Goal: Task Accomplishment & Management: Manage account settings

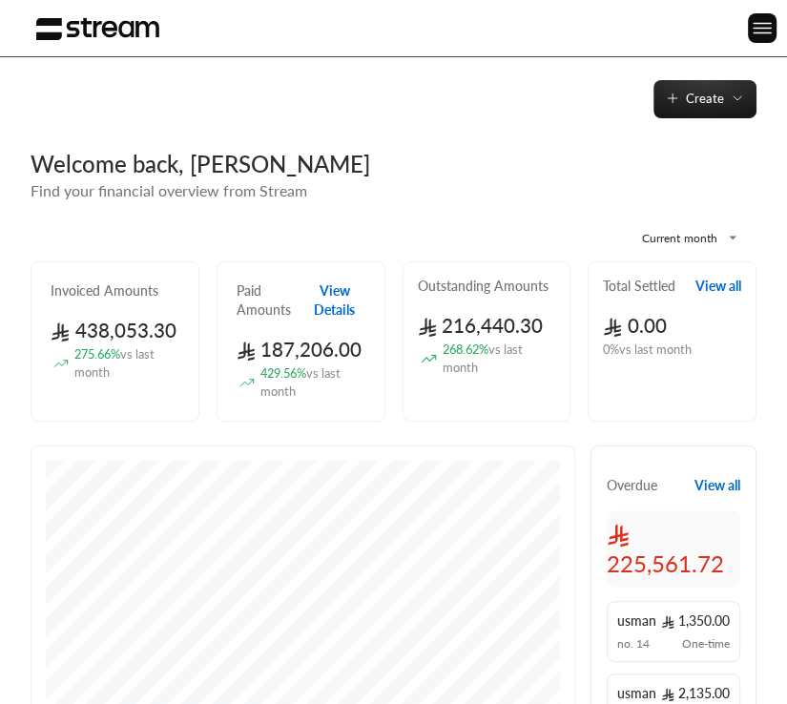
click at [466, 110] on div "Create" at bounding box center [393, 99] width 787 height 38
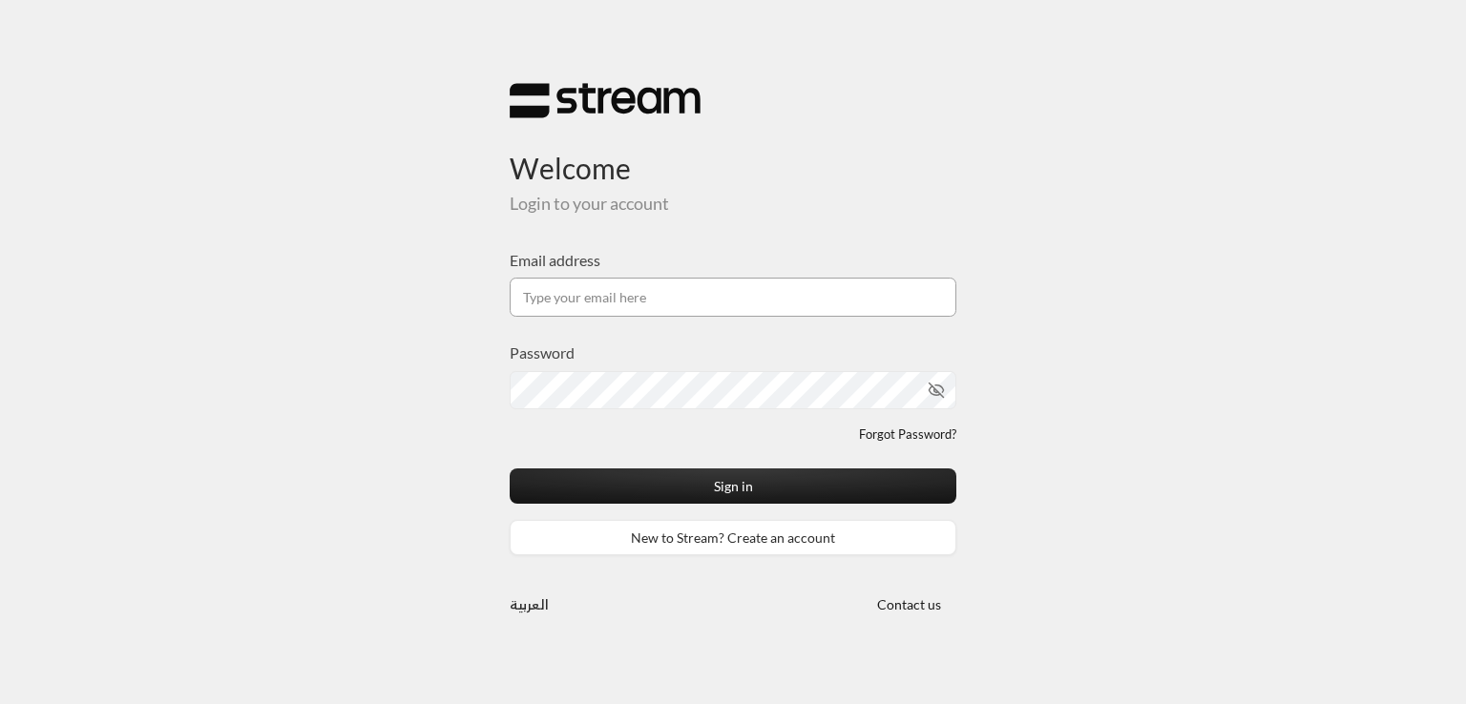
click at [602, 310] on input "Email address" at bounding box center [733, 297] width 447 height 39
click at [615, 293] on input "Email address" at bounding box center [733, 297] width 447 height 39
click at [914, 385] on icon "toggle password visibility" at bounding box center [917, 390] width 17 height 17
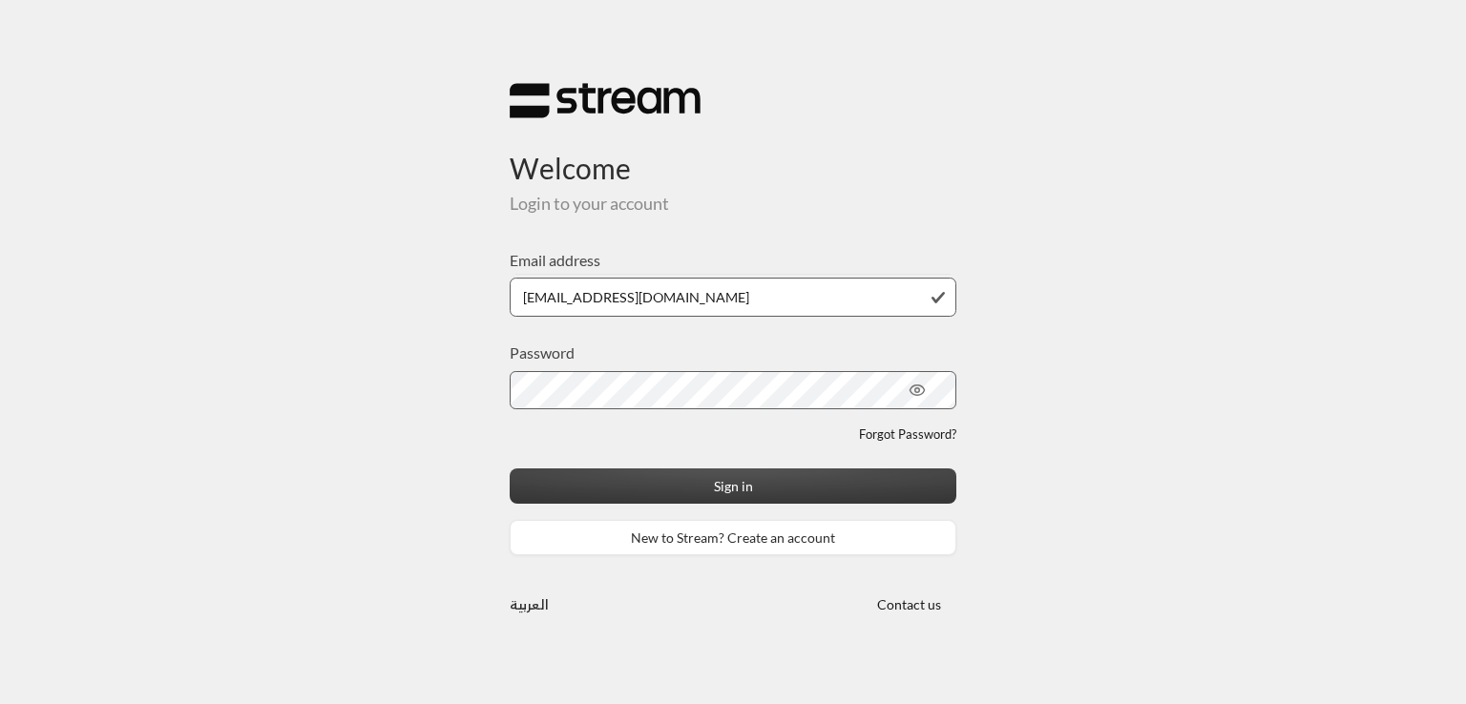
click at [722, 470] on button "Sign in" at bounding box center [733, 486] width 447 height 35
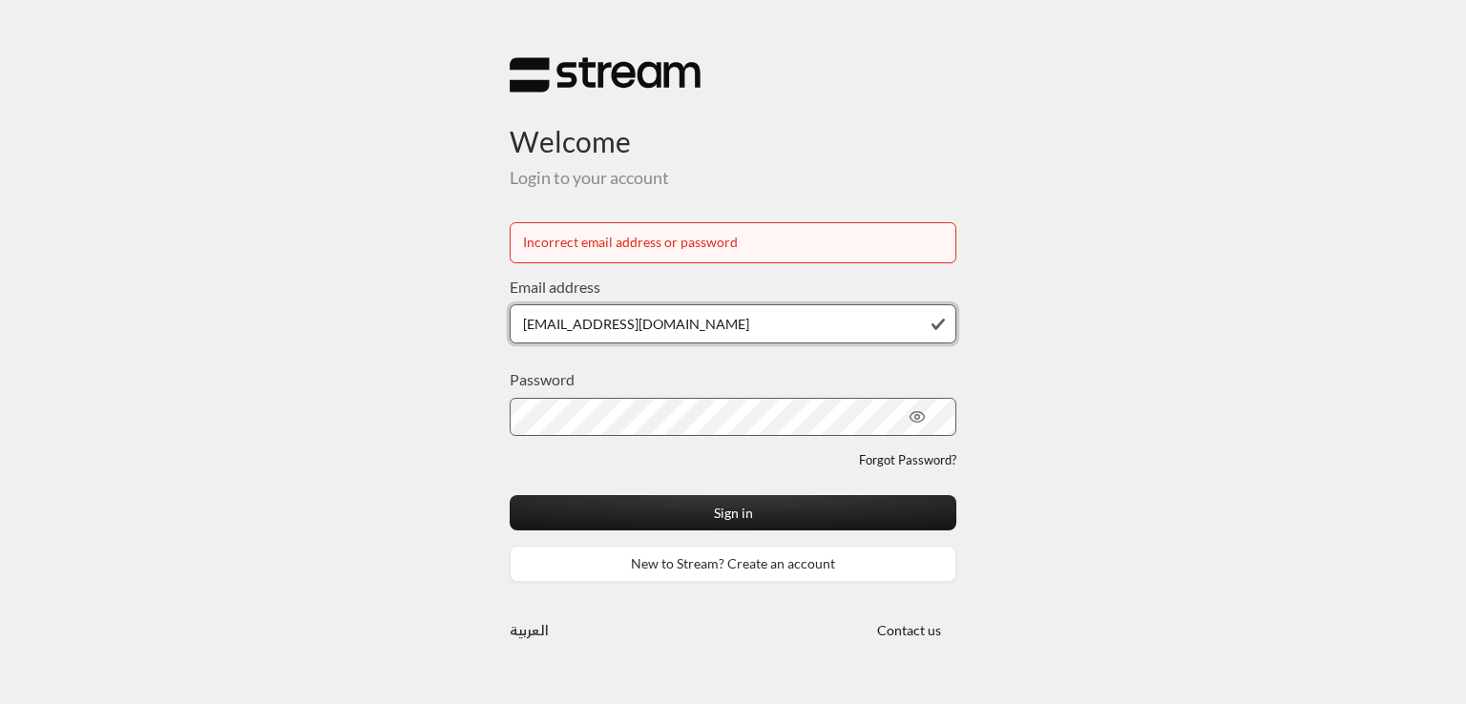
drag, startPoint x: 631, startPoint y: 323, endPoint x: 599, endPoint y: 324, distance: 31.5
click at [599, 324] on input "mrasharabi@gmail.com" at bounding box center [733, 323] width 447 height 39
drag, startPoint x: 633, startPoint y: 318, endPoint x: 597, endPoint y: 322, distance: 35.5
click at [597, 322] on input "mrasharabi@gmail.com" at bounding box center [733, 323] width 447 height 39
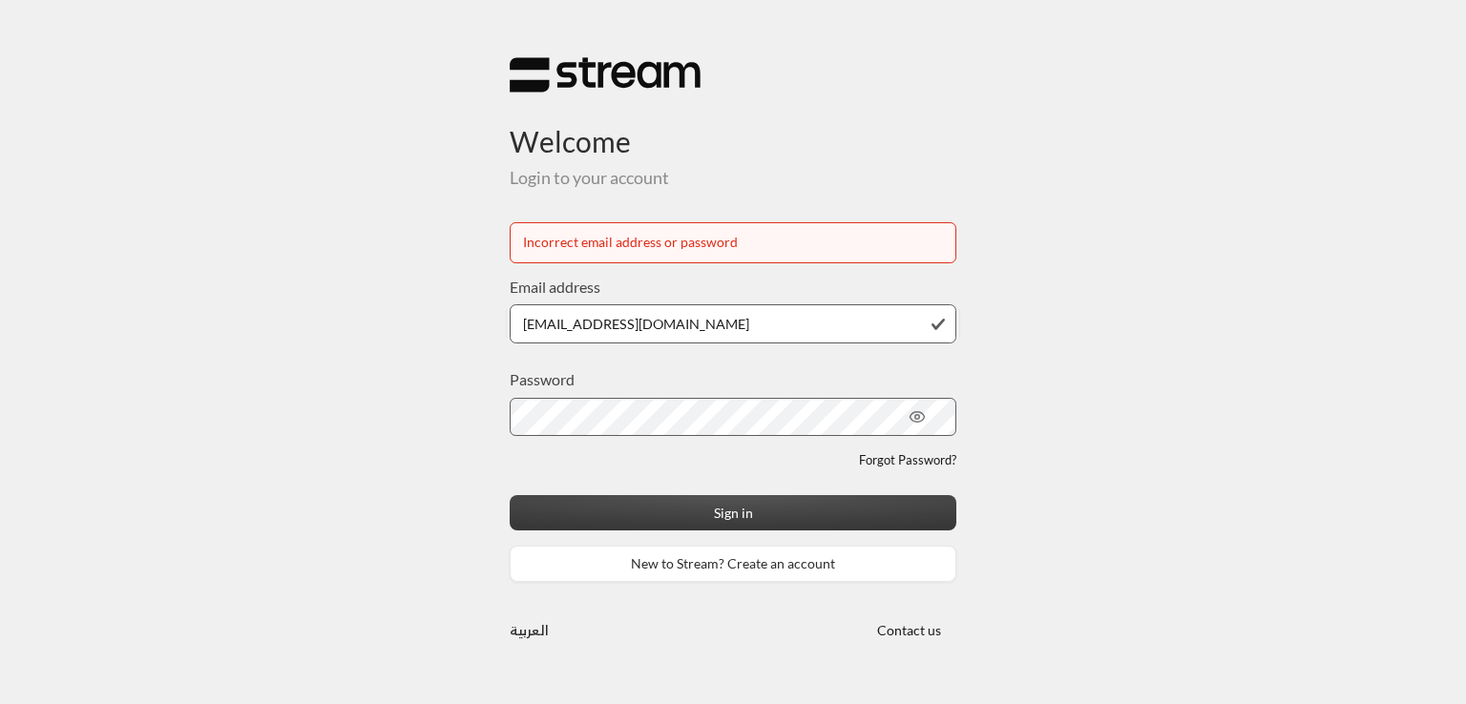
click at [742, 515] on button "Sign in" at bounding box center [733, 512] width 447 height 35
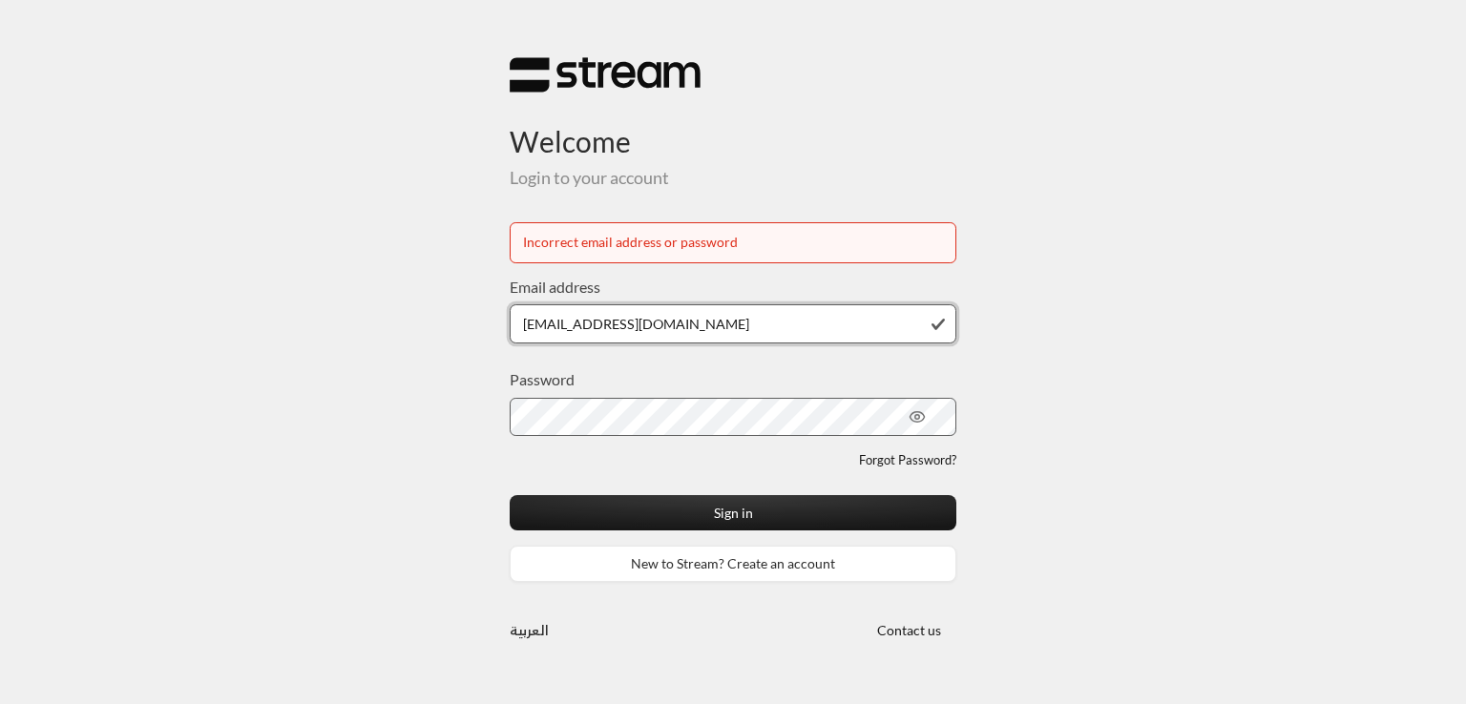
click at [589, 325] on input "mrasharabi@streampay.com" at bounding box center [733, 323] width 447 height 39
type input "technology@streampay.sa"
click at [510, 495] on button "Sign in" at bounding box center [733, 512] width 447 height 35
click at [825, 466] on div "Forgot Password?" at bounding box center [733, 460] width 447 height 19
click at [700, 649] on div "Welcome Login to your account Incorrect email address or password Email address…" at bounding box center [732, 352] width 477 height 655
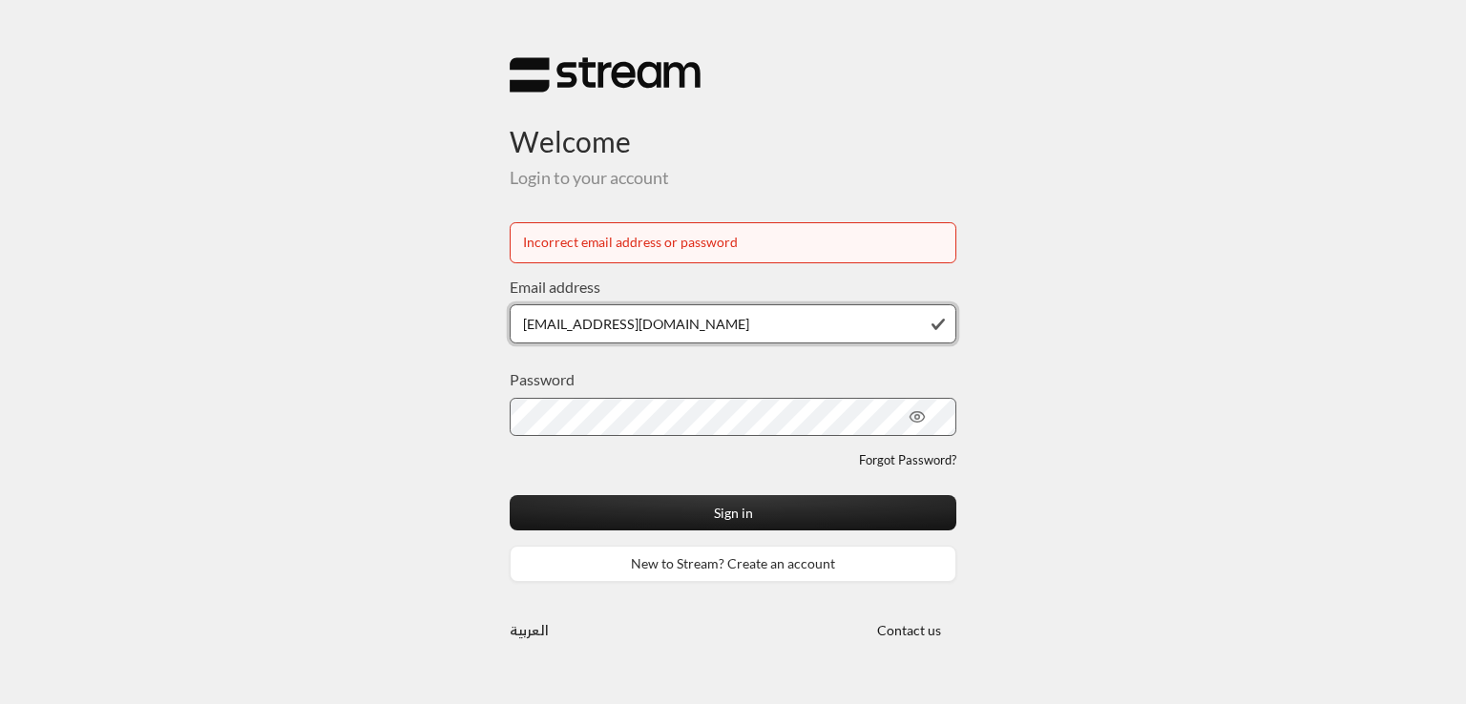
drag, startPoint x: 691, startPoint y: 319, endPoint x: 448, endPoint y: 322, distance: 243.4
click at [448, 322] on div "Welcome Login to your account Incorrect email address or password Email address…" at bounding box center [733, 352] width 1466 height 704
